Goal: Information Seeking & Learning: Learn about a topic

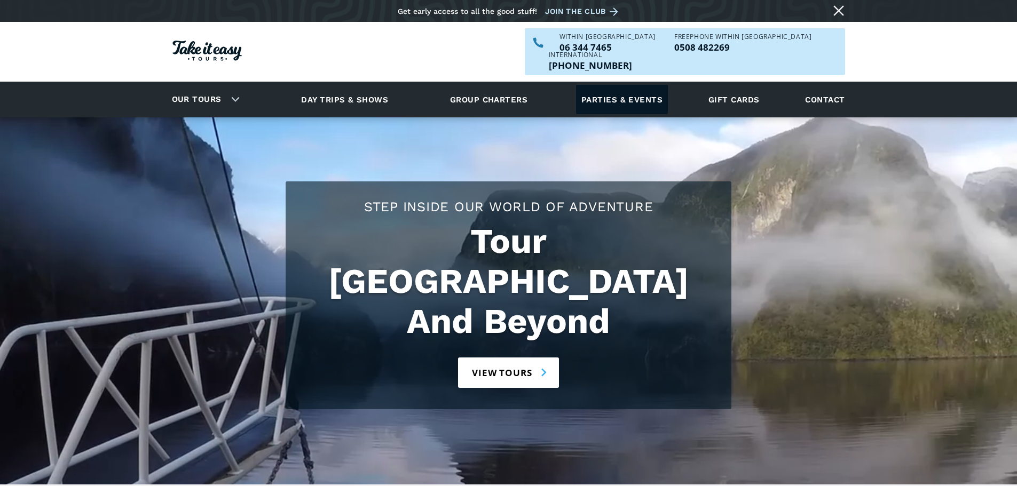
click at [615, 85] on link "Parties & events" at bounding box center [622, 99] width 92 height 29
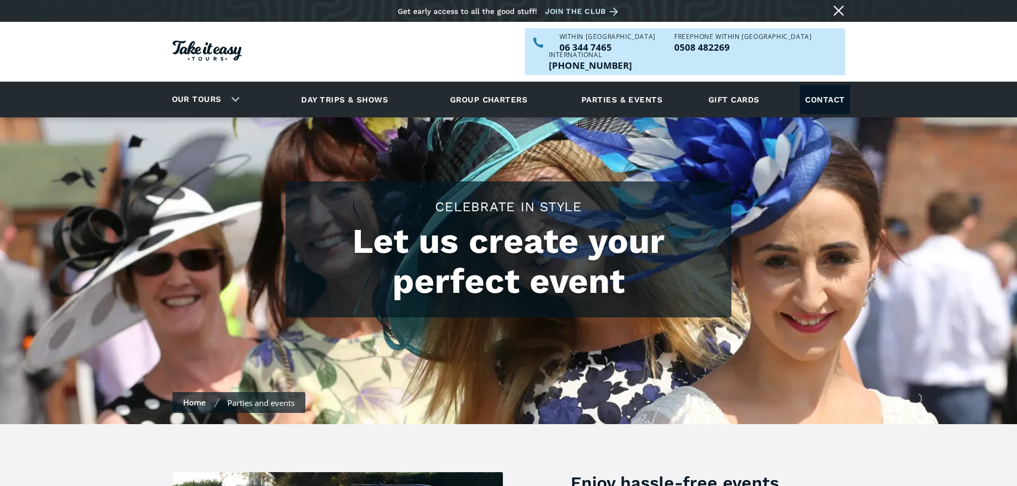
click at [823, 85] on link "Contact" at bounding box center [824, 99] width 50 height 29
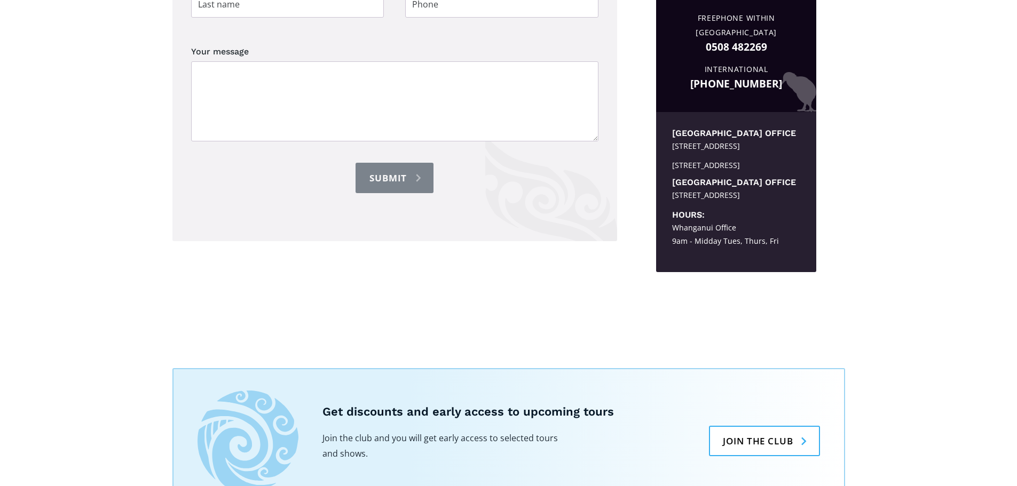
scroll to position [854, 0]
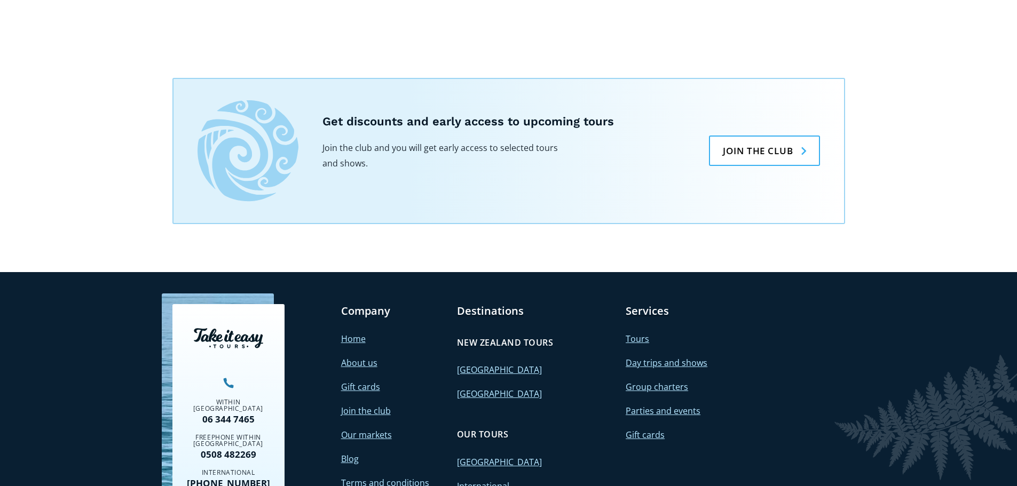
click at [360, 365] on link "About us" at bounding box center [359, 363] width 36 height 12
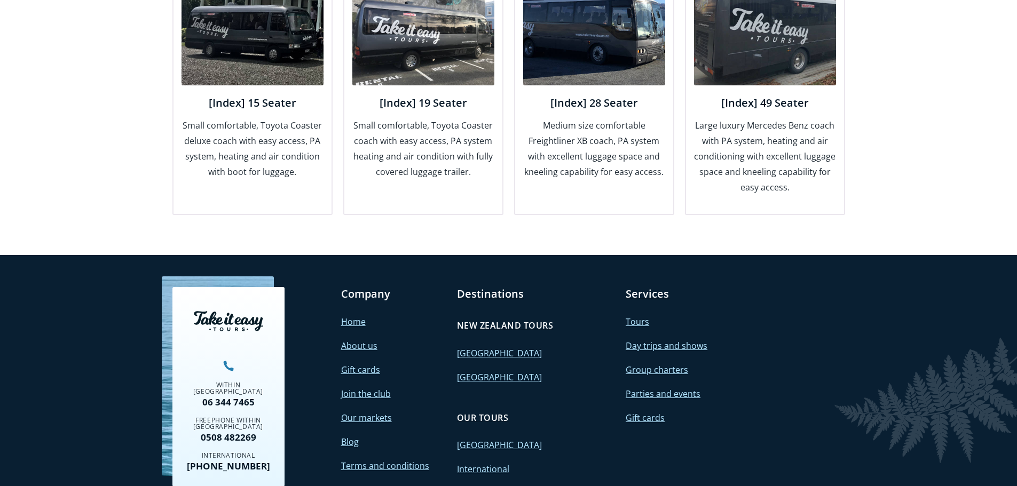
scroll to position [1481, 0]
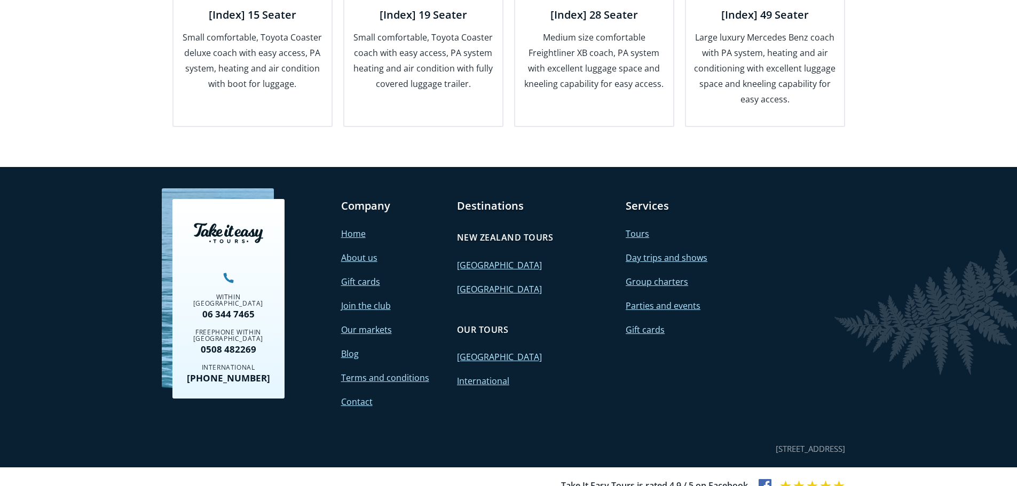
click at [361, 252] on link "About us" at bounding box center [359, 258] width 36 height 12
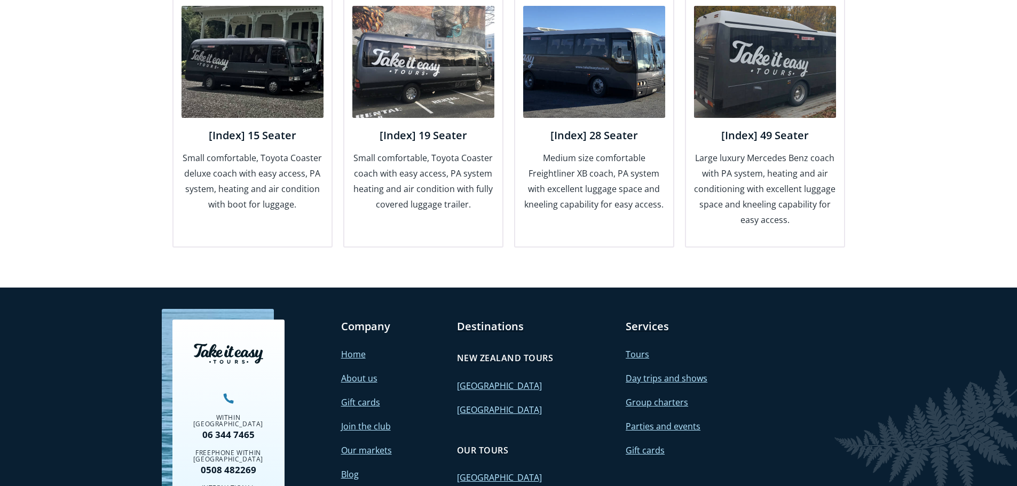
scroll to position [1481, 0]
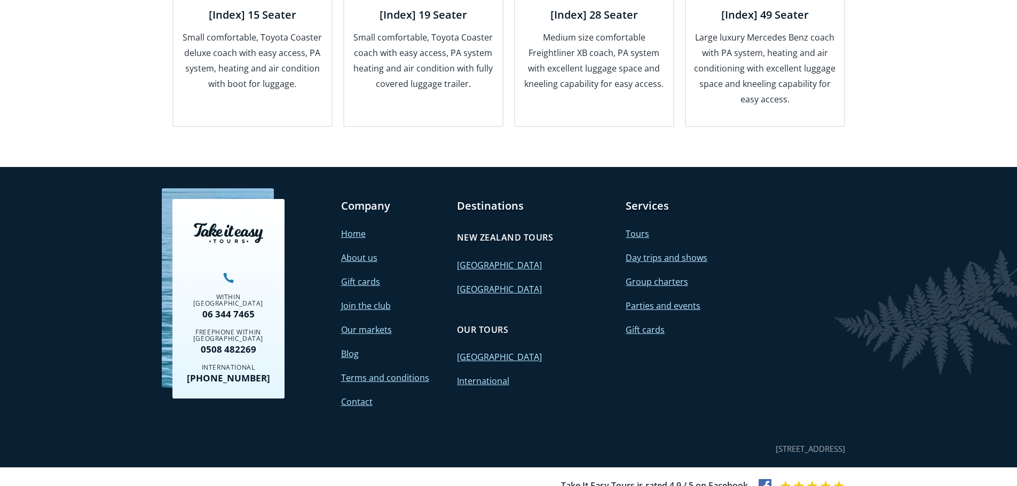
click at [640, 228] on link "Tours" at bounding box center [636, 234] width 23 height 12
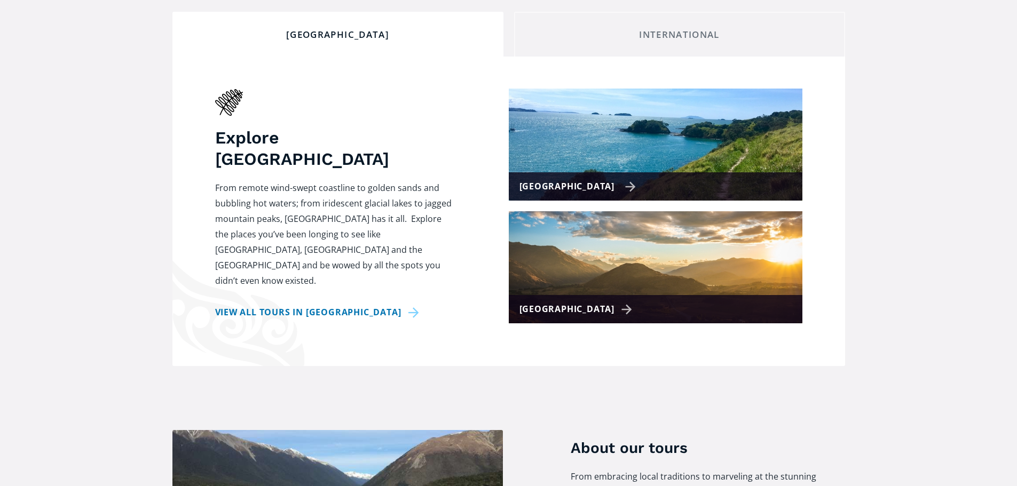
checkbox input "true"
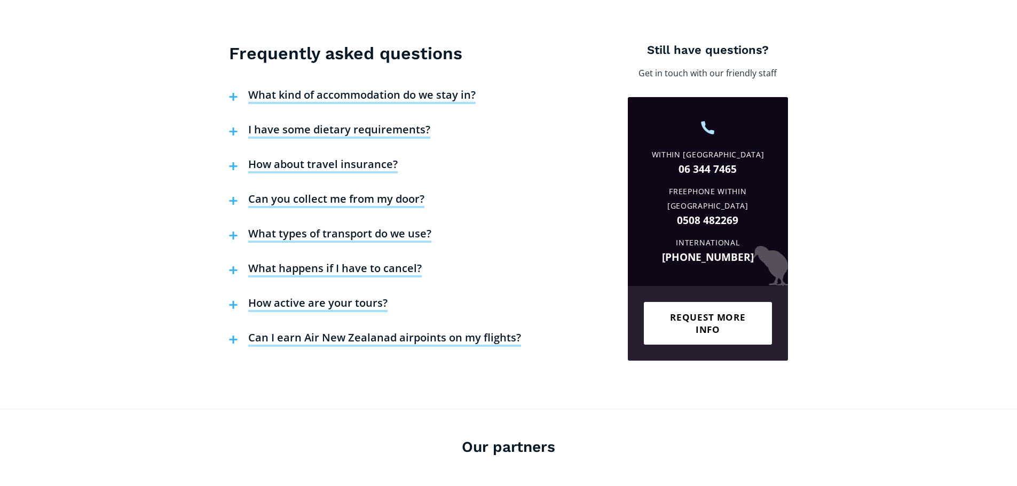
scroll to position [3949, 0]
click at [271, 296] on h4 "How active are your tours?" at bounding box center [317, 304] width 139 height 16
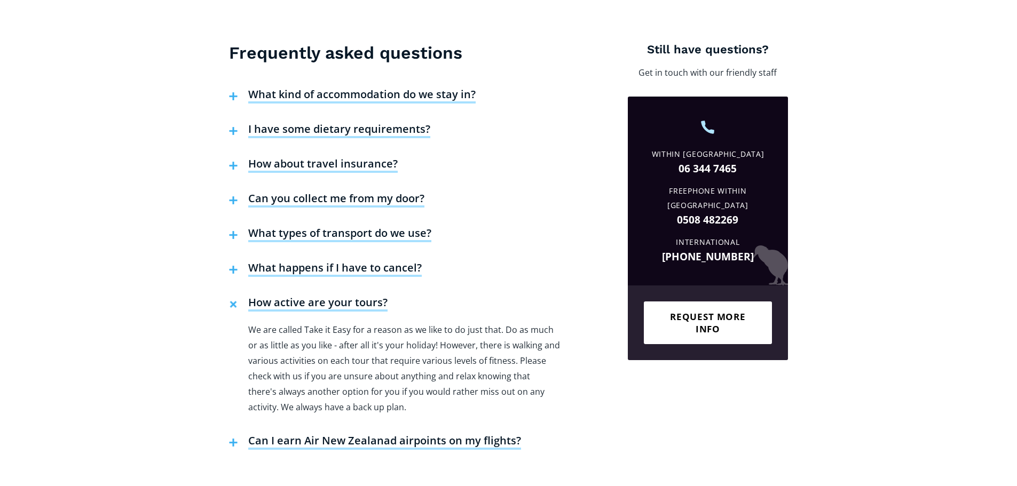
click at [265, 296] on h4 "How active are your tours?" at bounding box center [317, 304] width 139 height 16
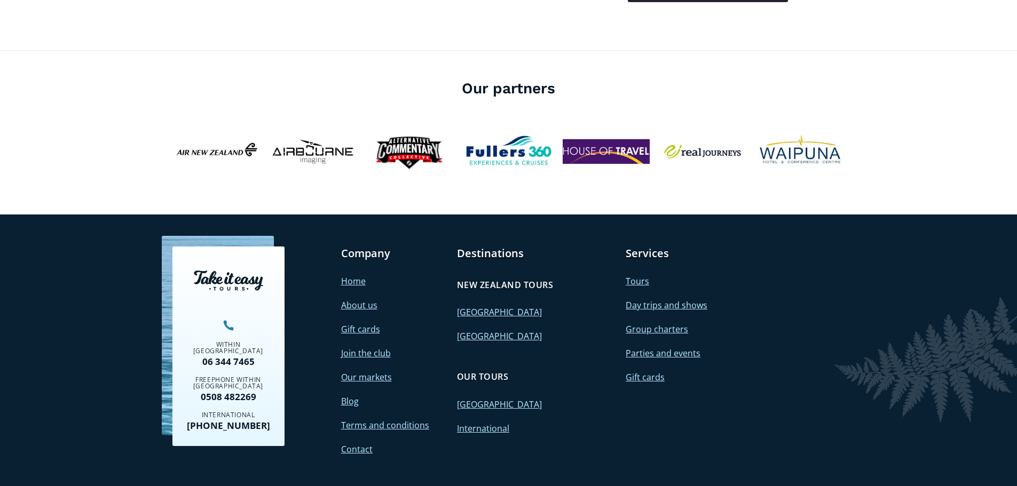
scroll to position [4350, 0]
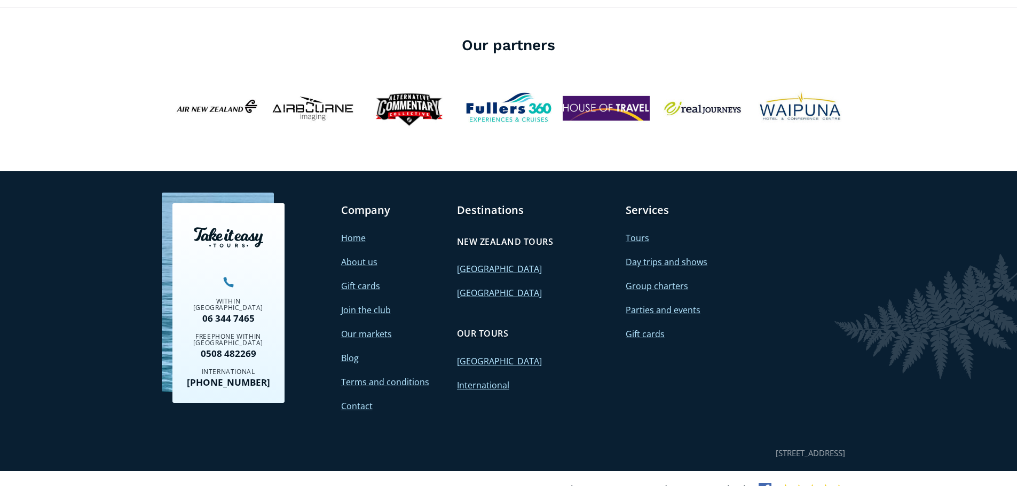
click at [474, 355] on link "[GEOGRAPHIC_DATA]" at bounding box center [499, 361] width 85 height 12
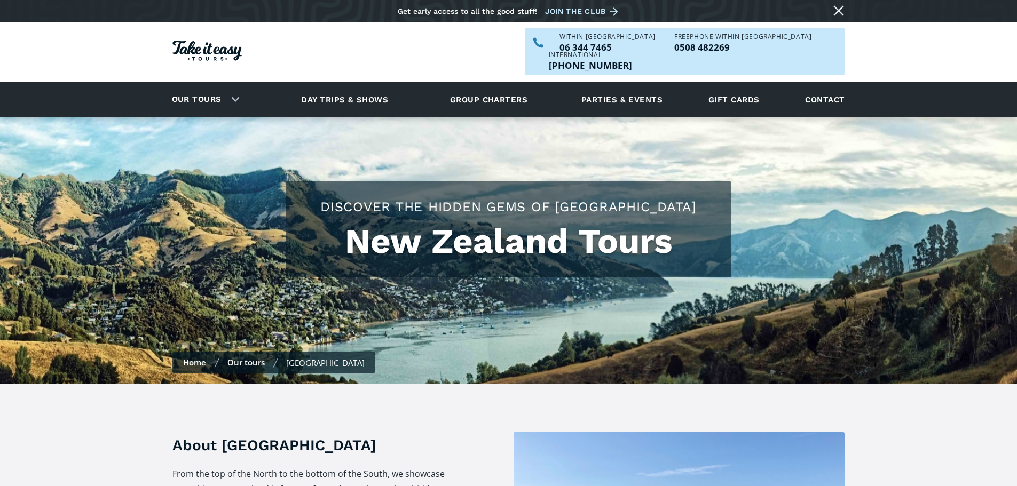
checkbox input "true"
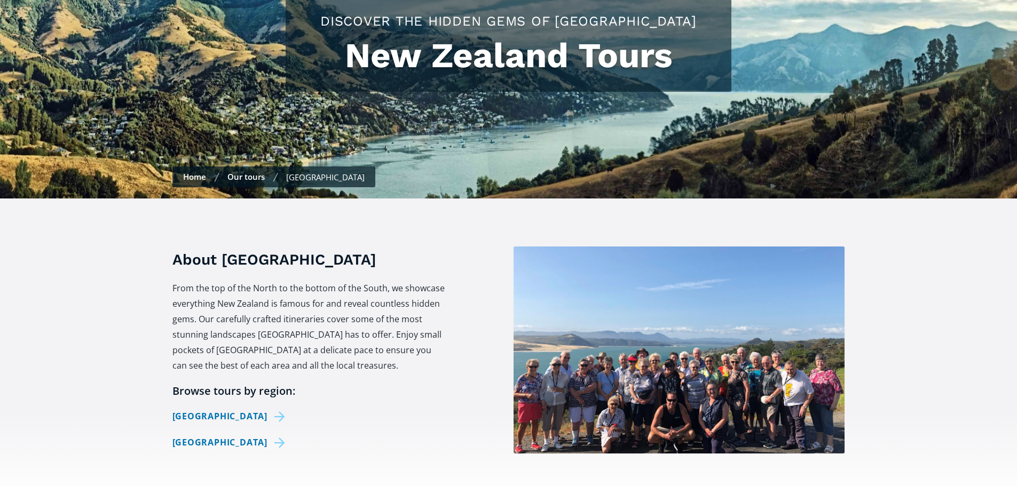
scroll to position [213, 0]
